Goal: Task Accomplishment & Management: Manage account settings

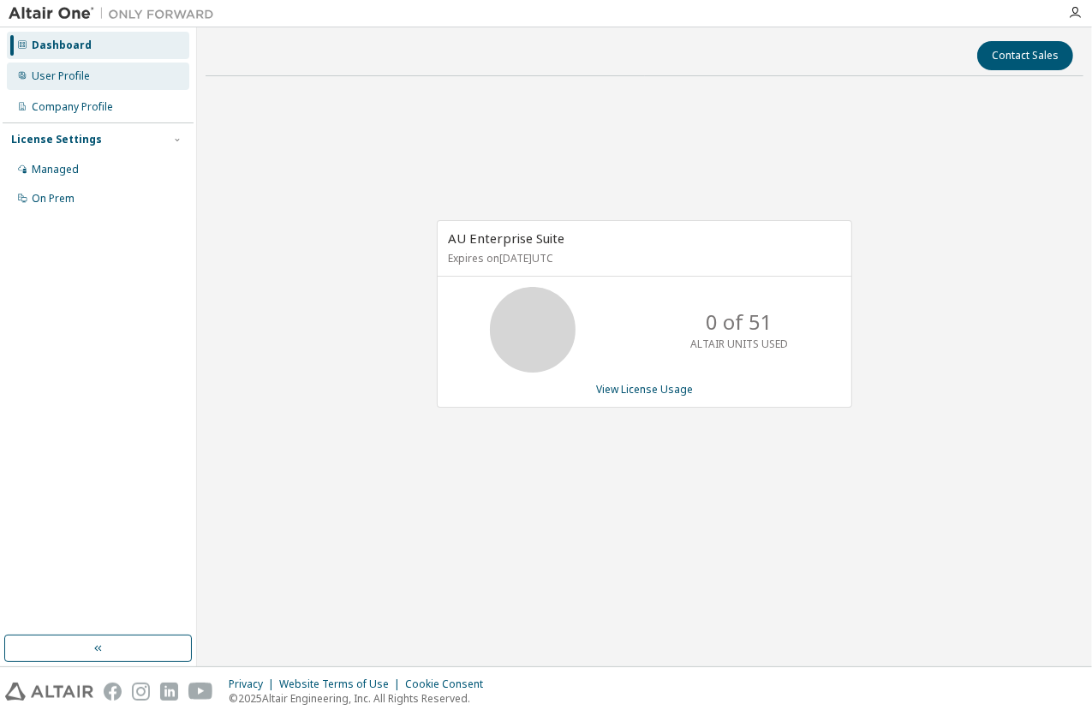
click at [75, 75] on div "User Profile" at bounding box center [61, 76] width 58 height 14
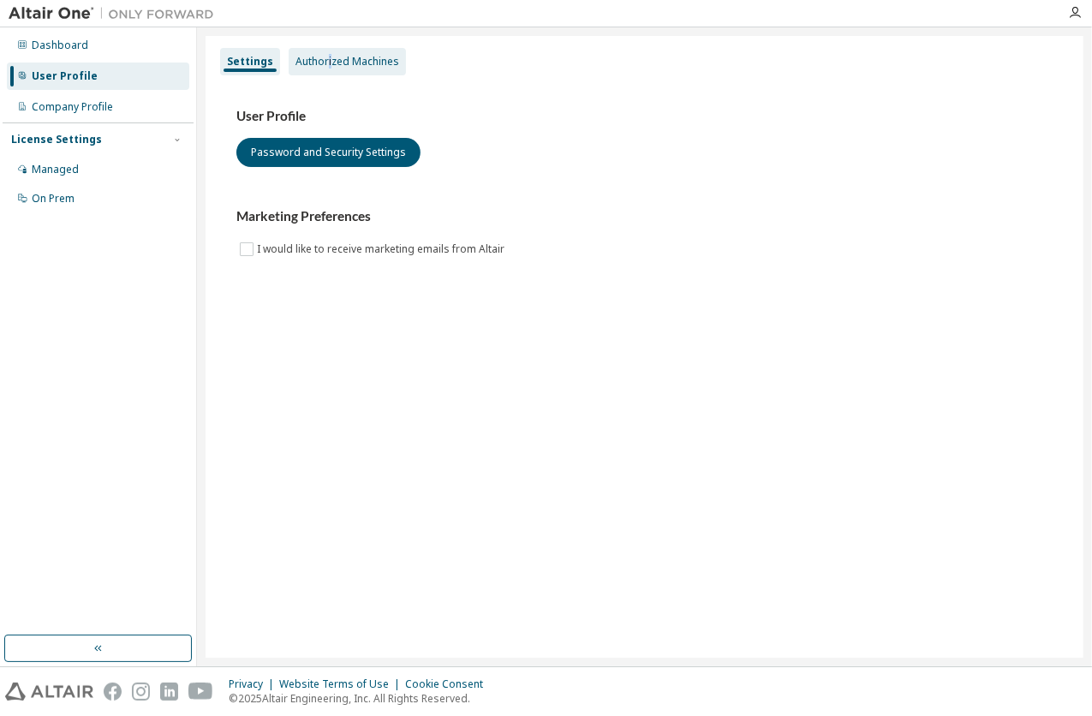
click at [326, 64] on div "Authorized Machines" at bounding box center [348, 62] width 104 height 14
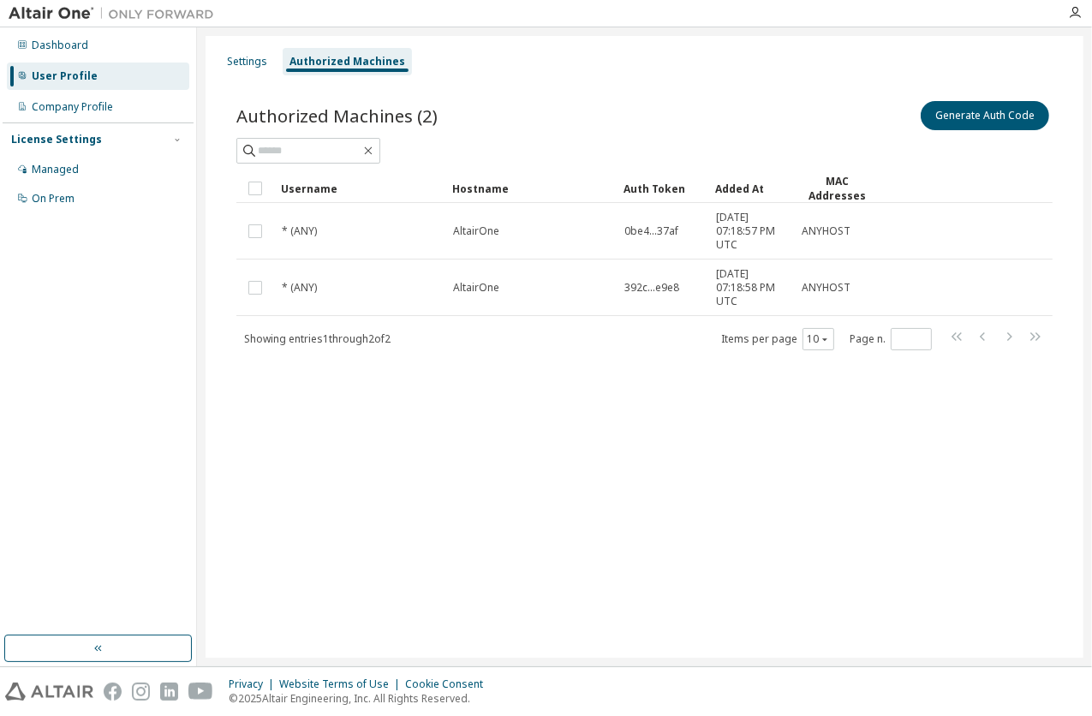
drag, startPoint x: 326, startPoint y: 64, endPoint x: 583, endPoint y: 68, distance: 256.2
click at [583, 68] on div "Settings Authorized Machines" at bounding box center [645, 61] width 858 height 31
click at [111, 105] on div "Company Profile" at bounding box center [72, 107] width 81 height 14
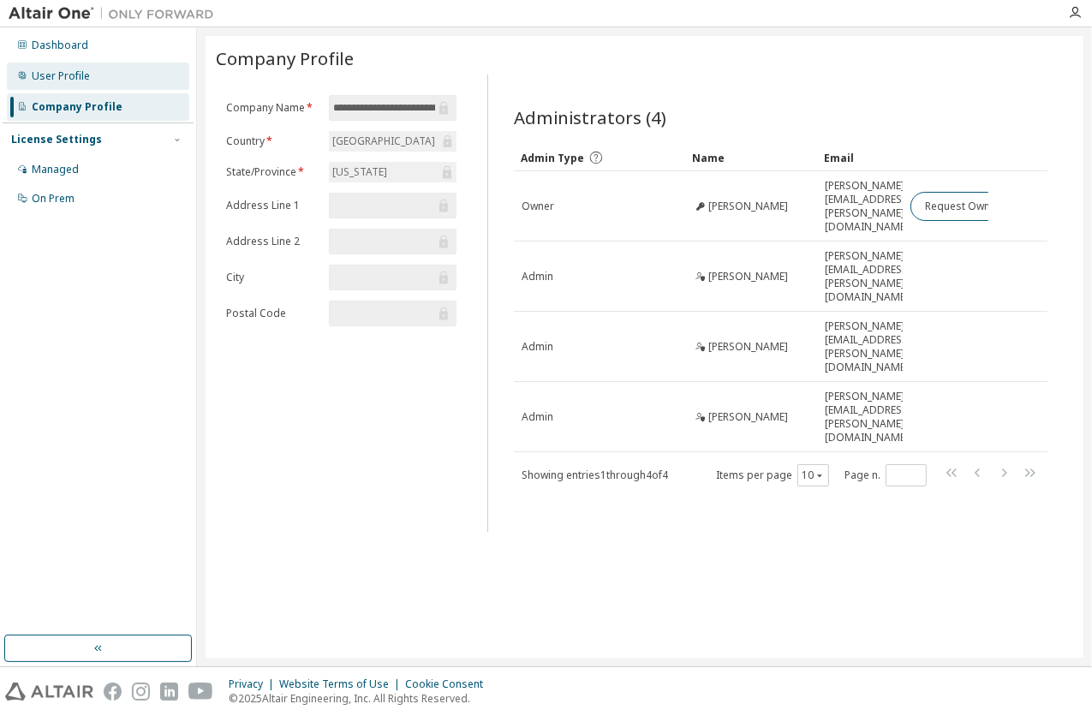
click at [87, 89] on div "User Profile" at bounding box center [98, 76] width 182 height 27
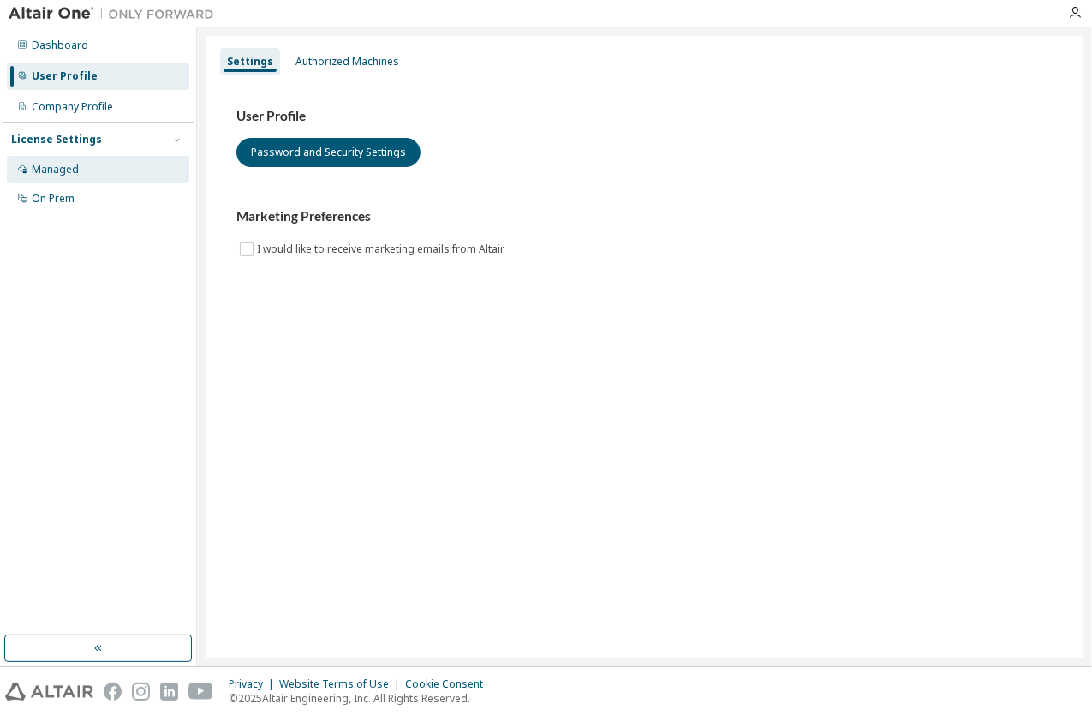
click at [88, 168] on div "Managed" at bounding box center [98, 169] width 182 height 27
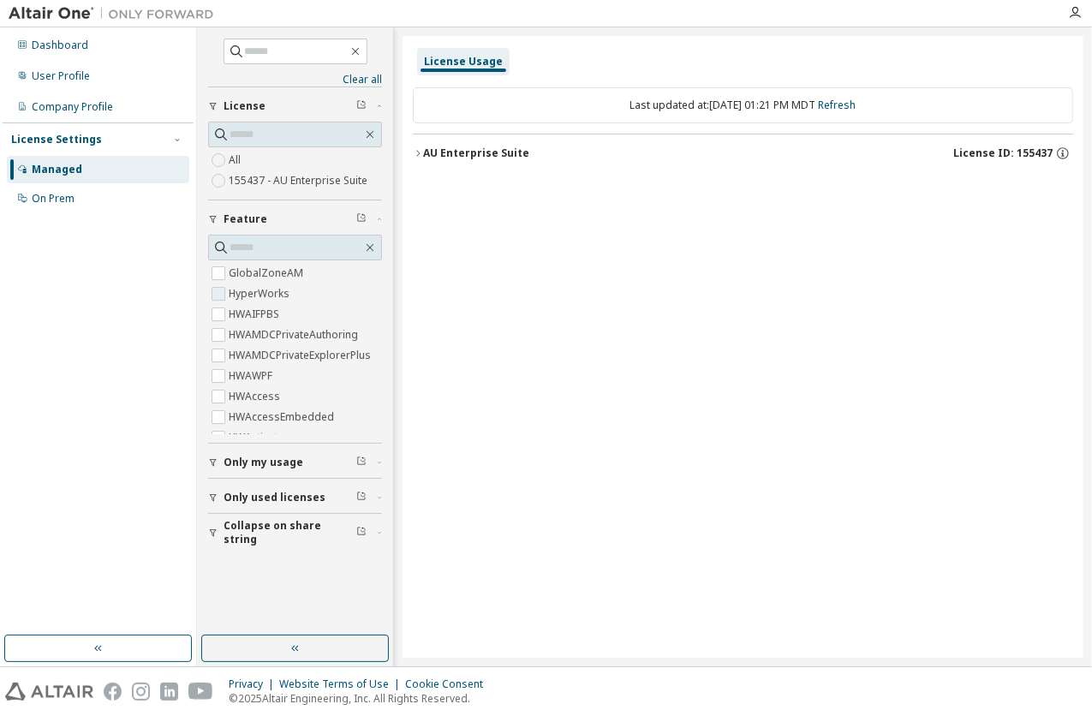
click at [239, 292] on label "HyperWorks" at bounding box center [261, 294] width 64 height 21
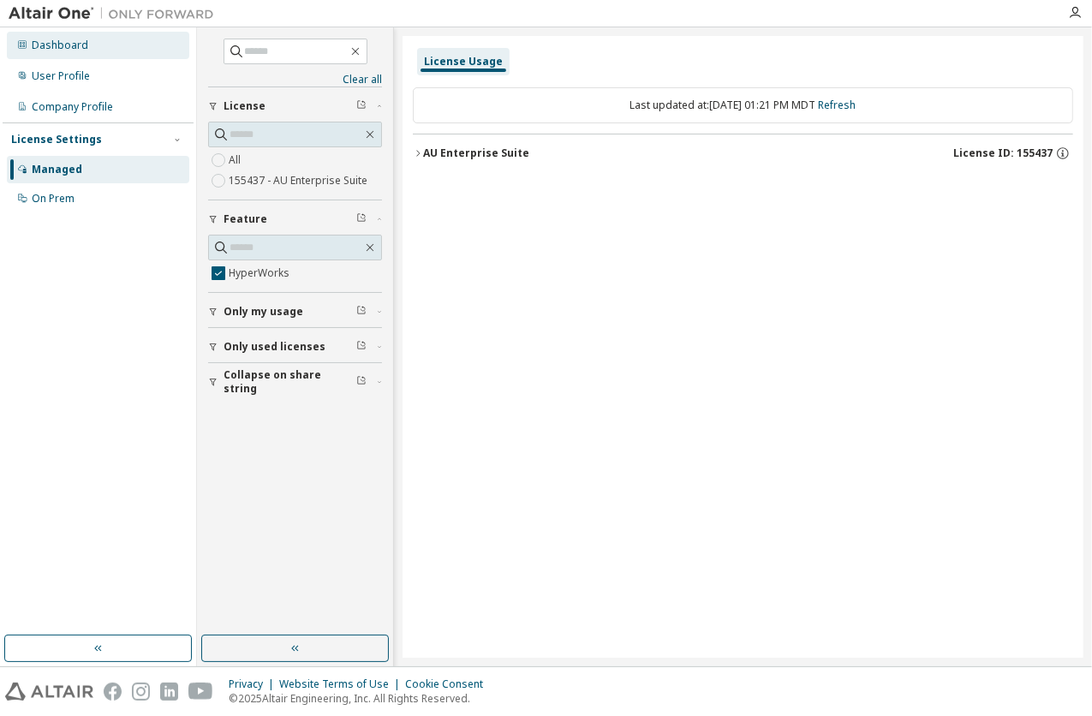
click at [117, 45] on div "Dashboard" at bounding box center [98, 45] width 182 height 27
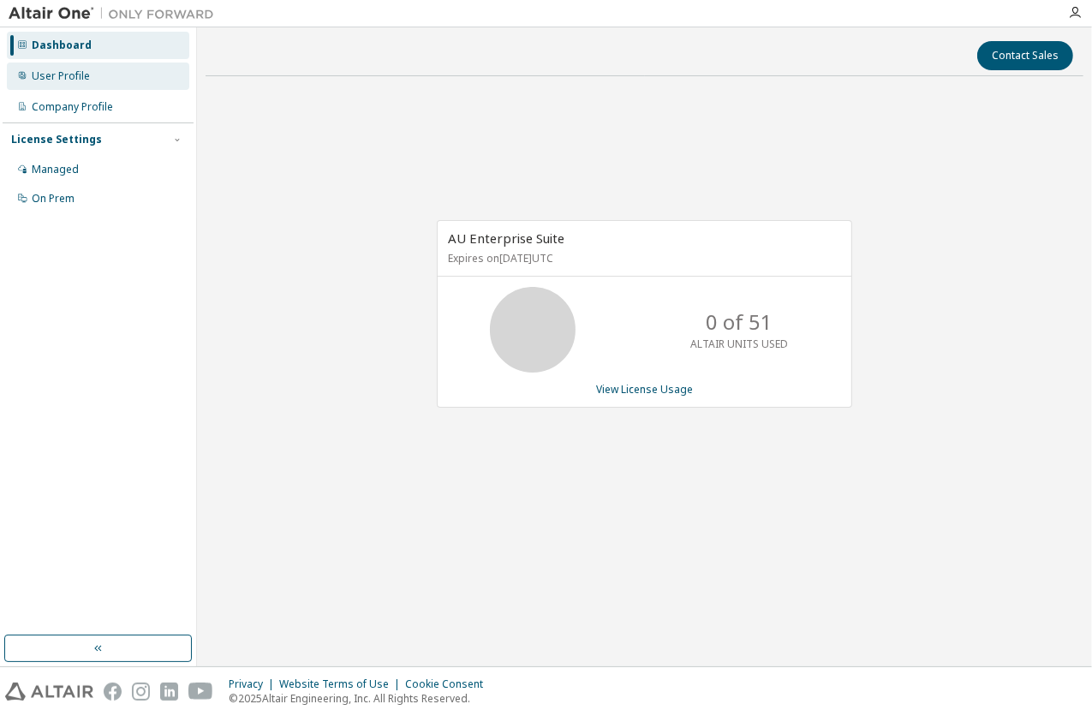
click at [68, 69] on div "User Profile" at bounding box center [61, 76] width 58 height 14
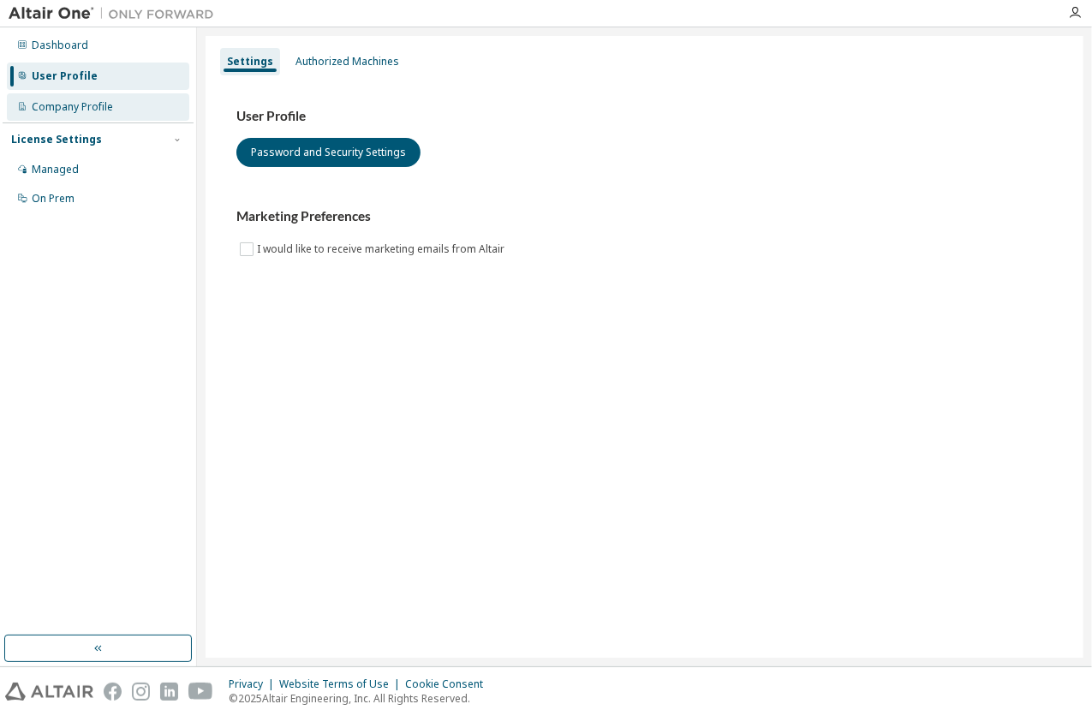
click at [104, 111] on div "Company Profile" at bounding box center [72, 107] width 81 height 14
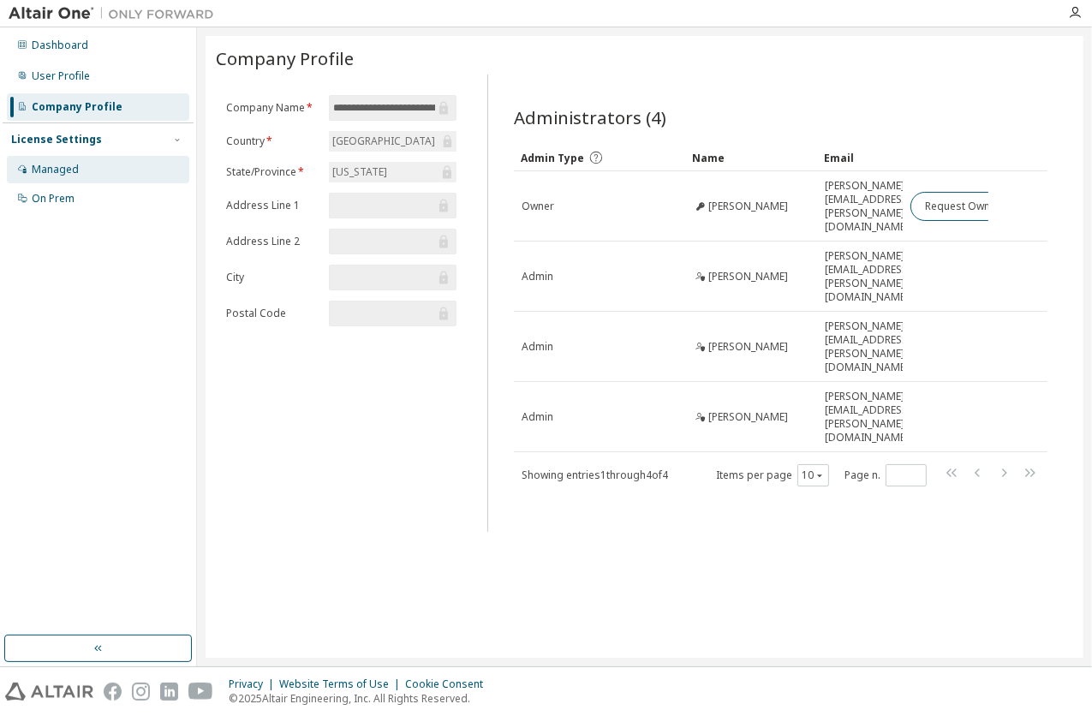
click at [82, 172] on div "Managed" at bounding box center [98, 169] width 182 height 27
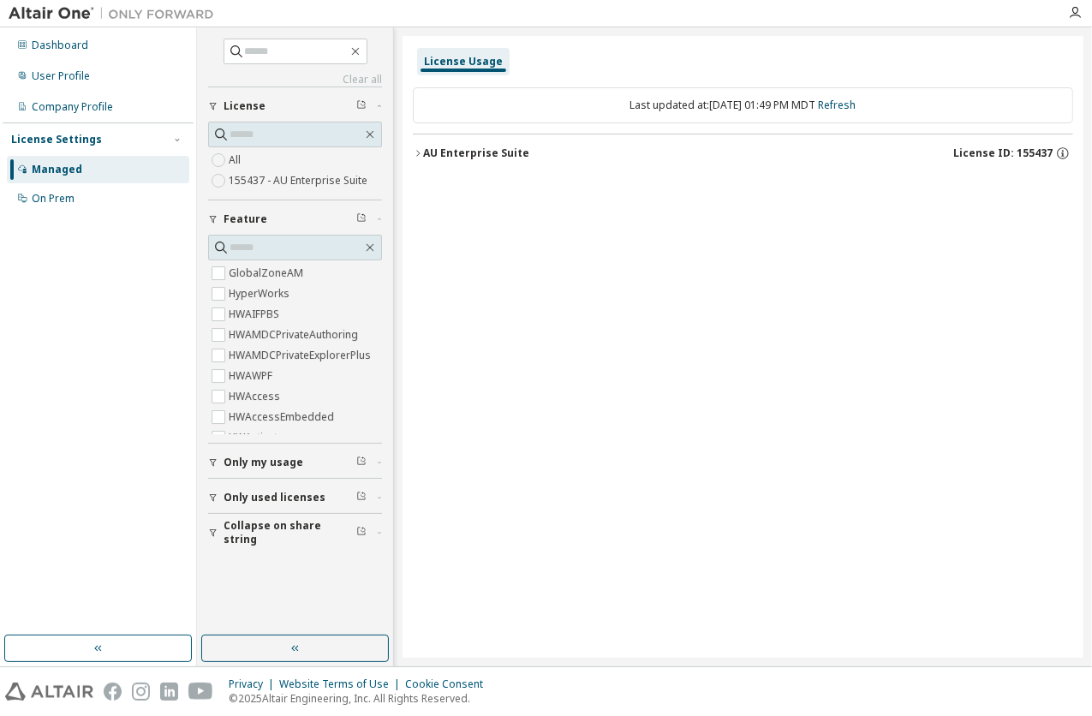
click at [499, 151] on div "AU Enterprise Suite" at bounding box center [476, 153] width 106 height 14
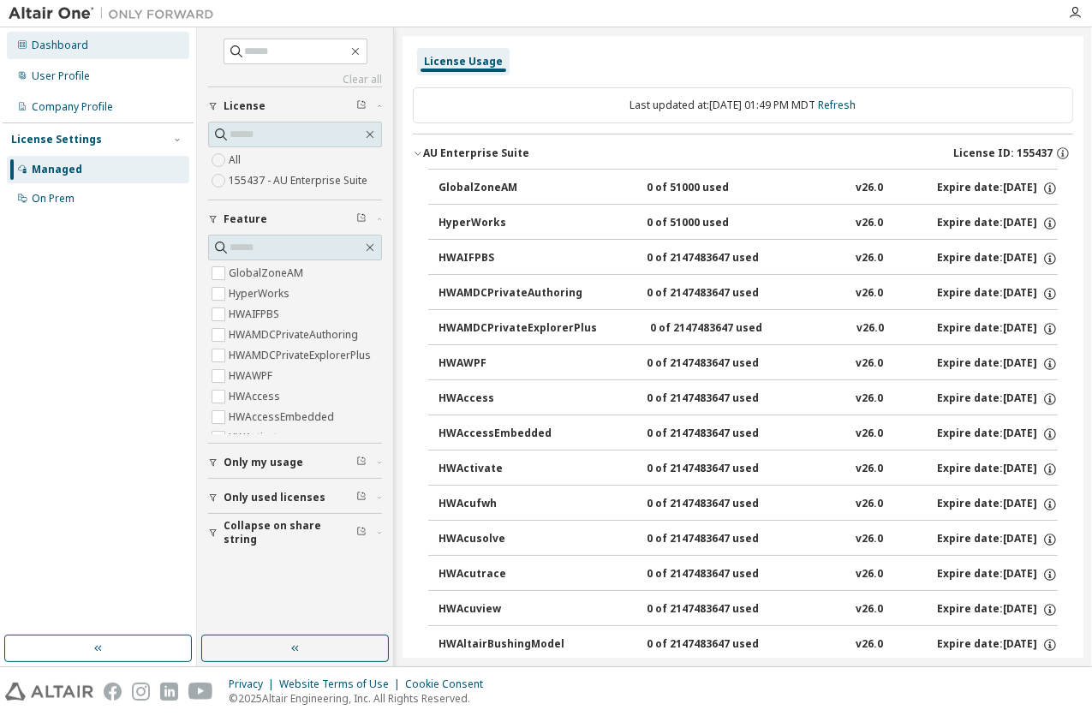
click at [75, 45] on div "Dashboard" at bounding box center [60, 46] width 57 height 14
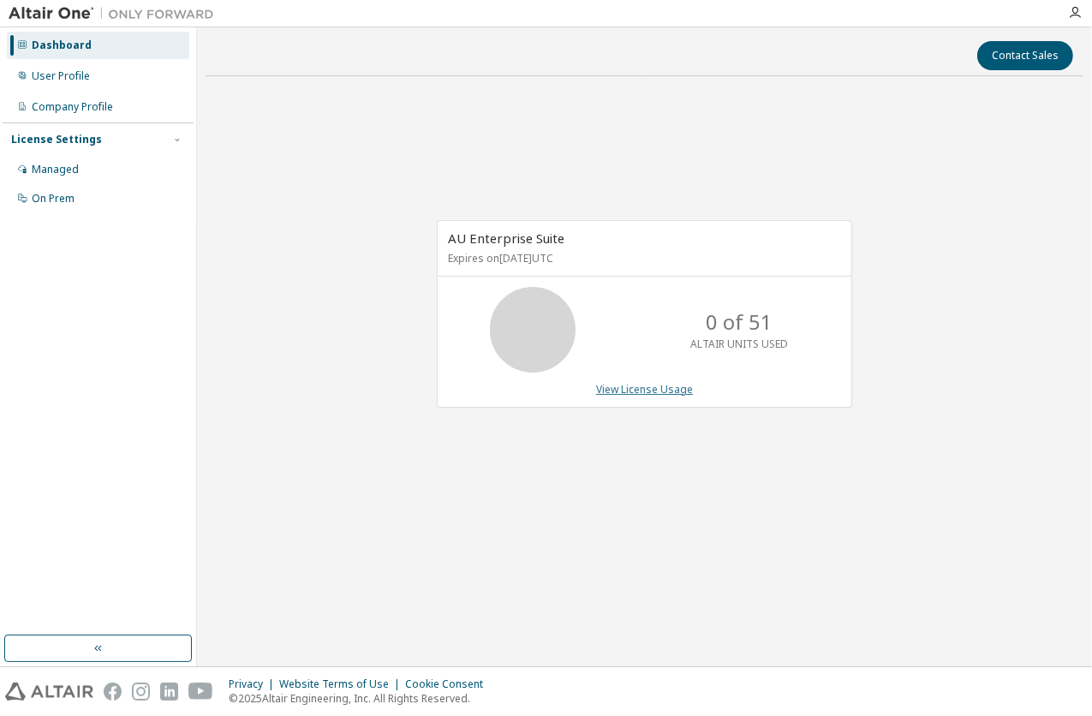
click at [643, 388] on link "View License Usage" at bounding box center [644, 389] width 97 height 15
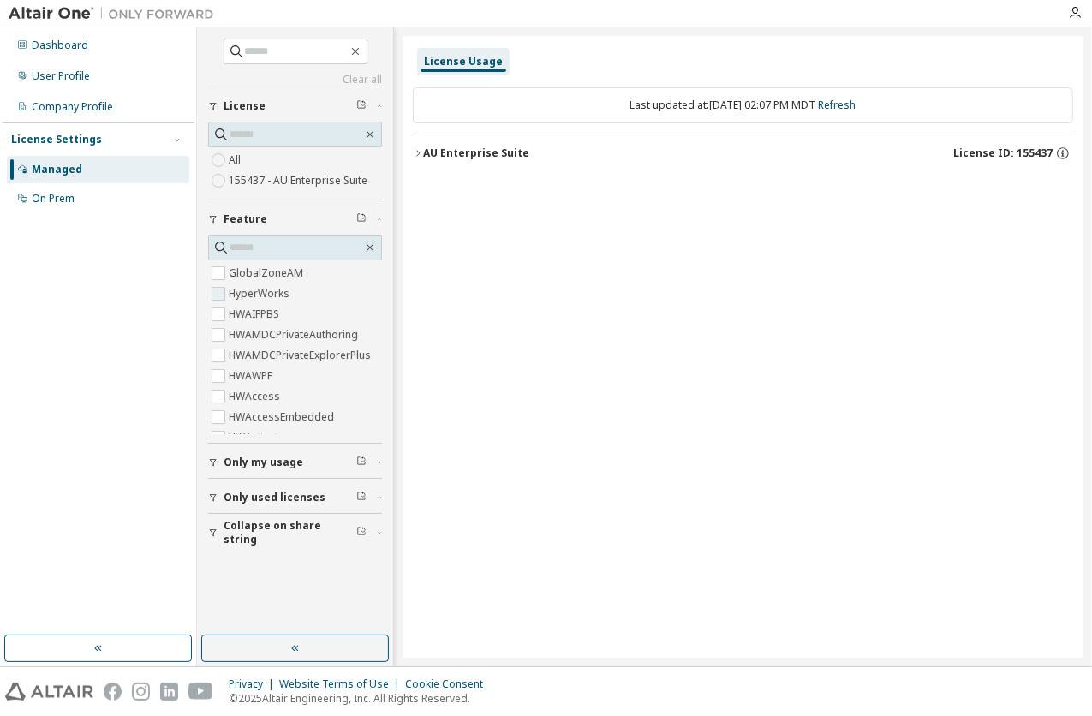
click at [230, 291] on label "HyperWorks" at bounding box center [261, 294] width 64 height 21
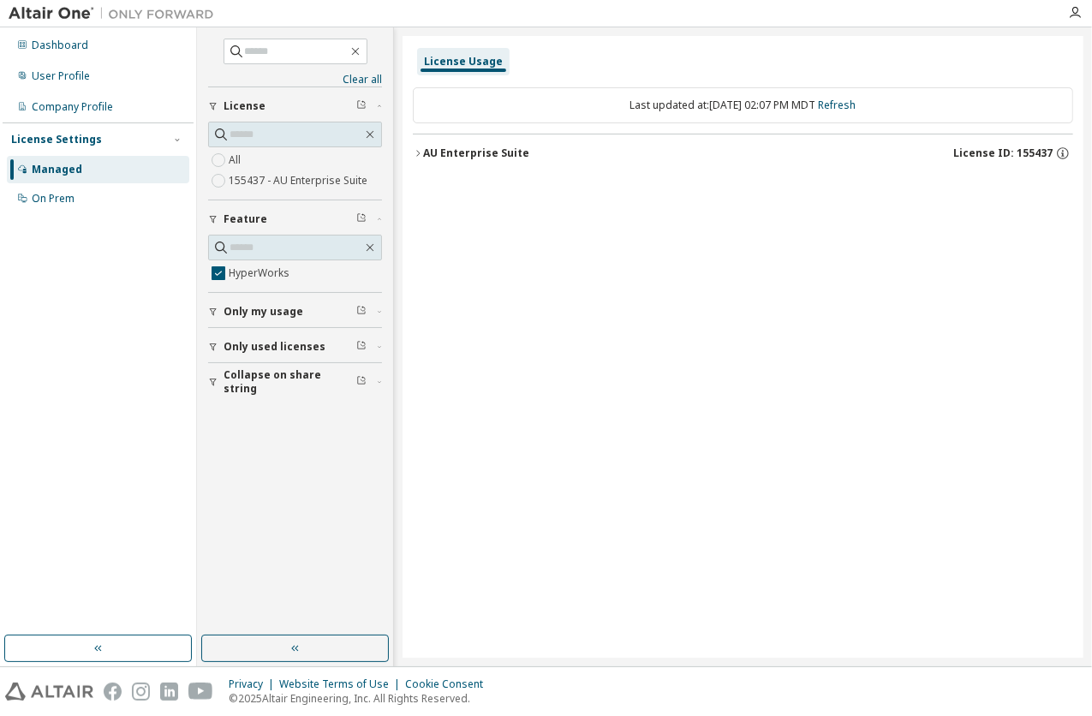
click at [422, 153] on icon "button" at bounding box center [418, 153] width 10 height 10
click at [1059, 153] on icon "button" at bounding box center [1062, 153] width 15 height 15
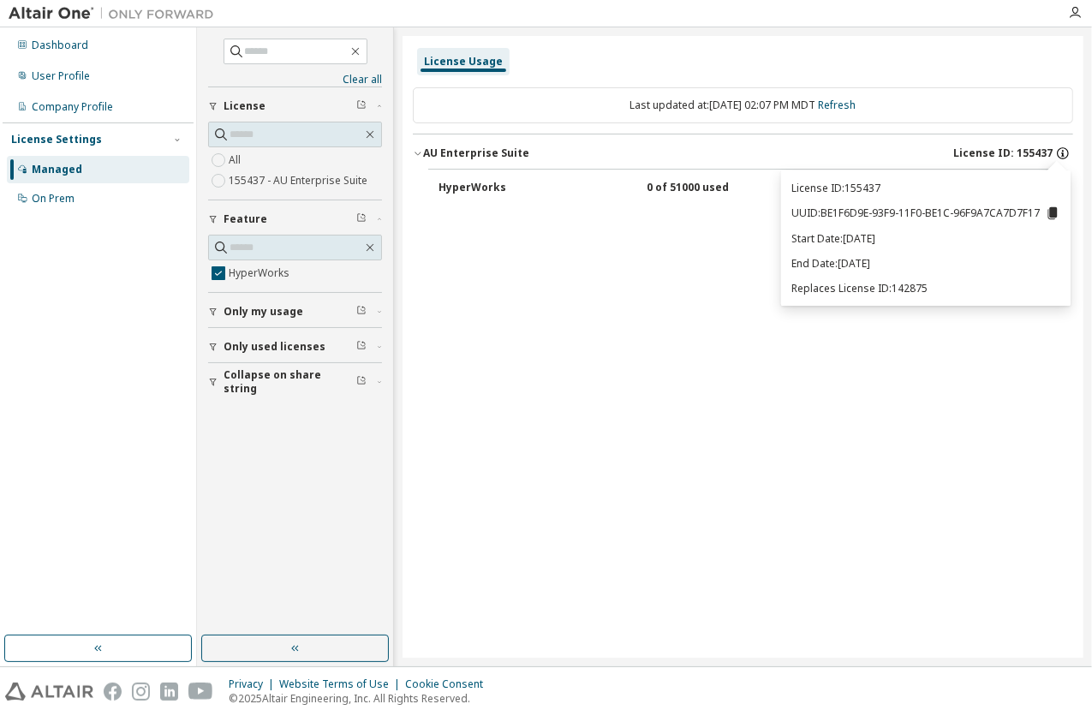
click at [1059, 153] on icon "button" at bounding box center [1062, 153] width 15 height 15
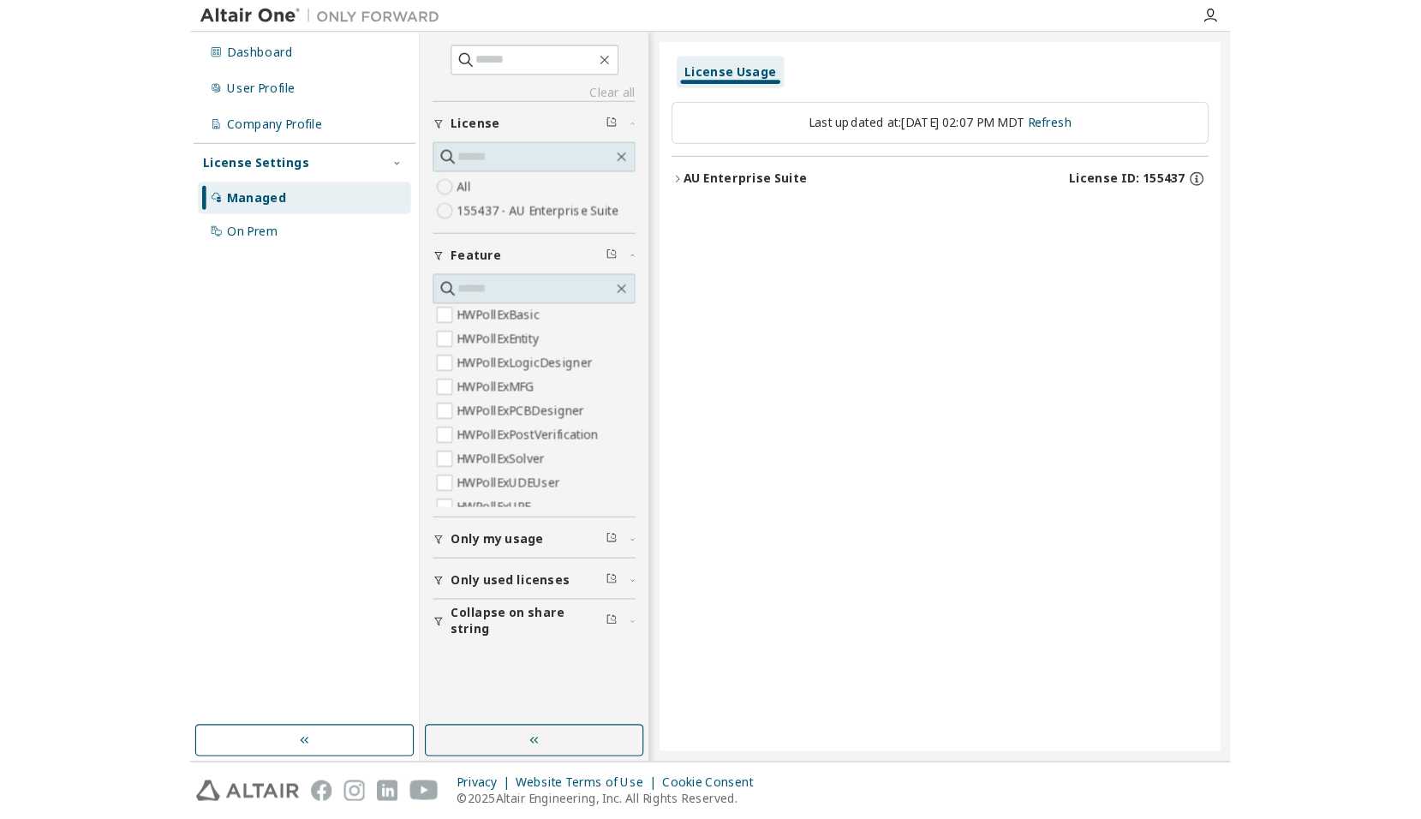
scroll to position [4712, 0]
